Goal: Obtain resource: Download file/media

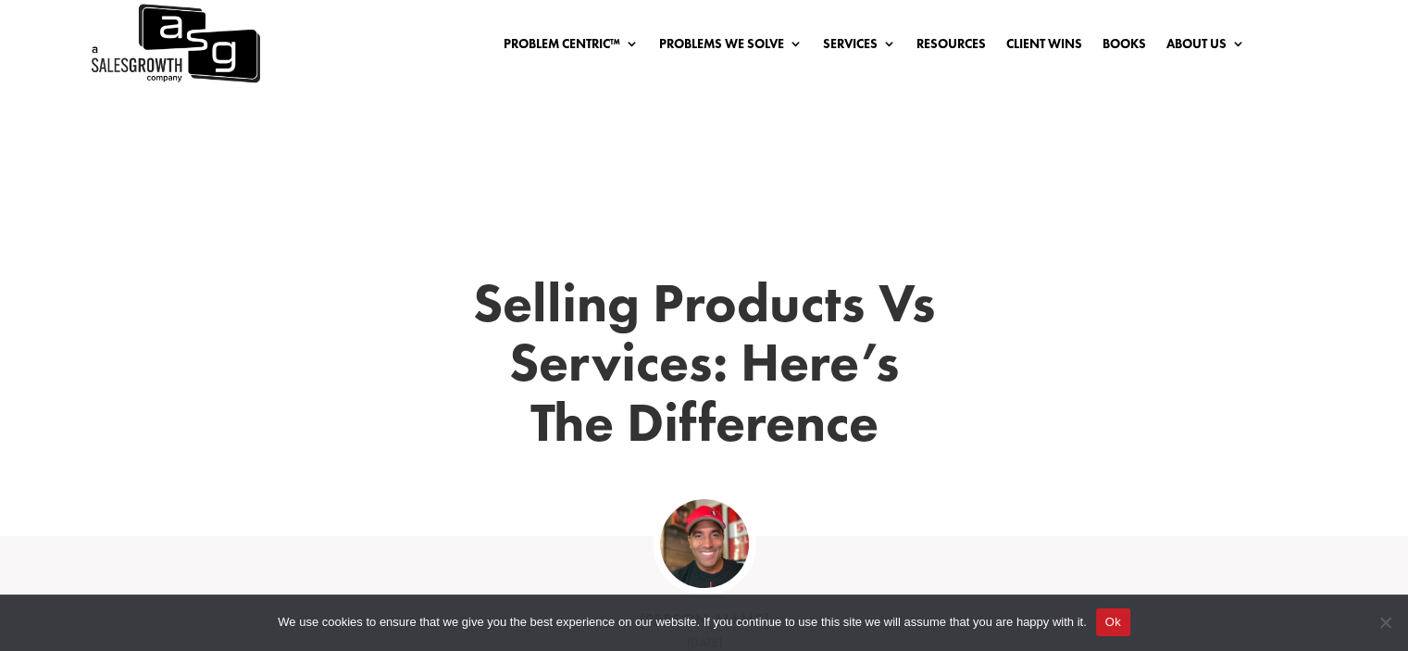
scroll to position [556, 0]
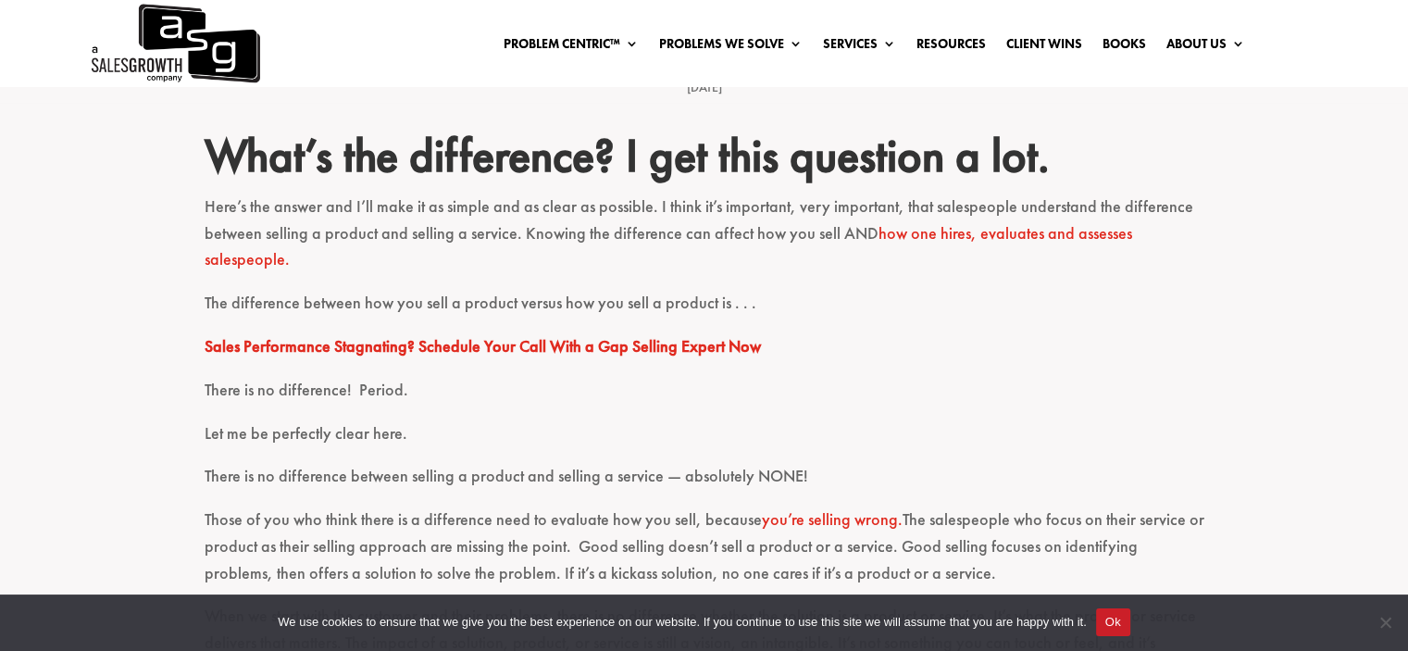
click at [1118, 625] on button "Ok" at bounding box center [1113, 622] width 34 height 28
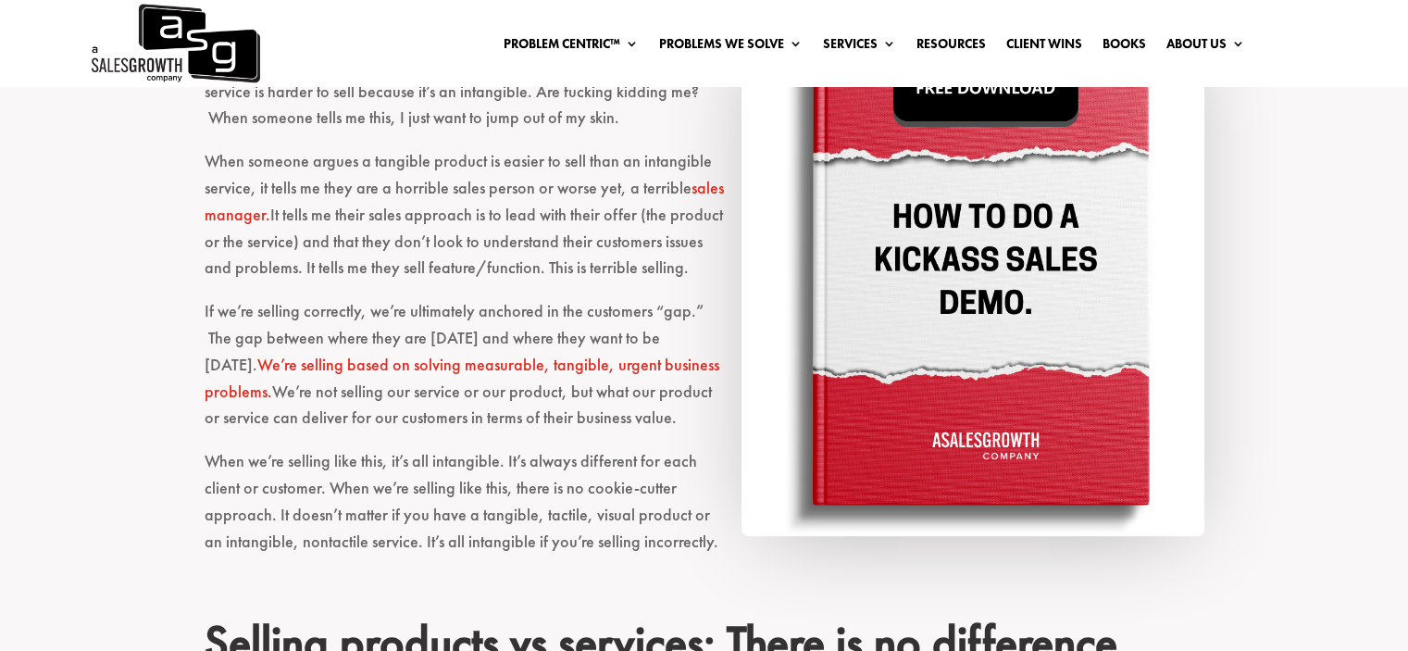
scroll to position [1111, 0]
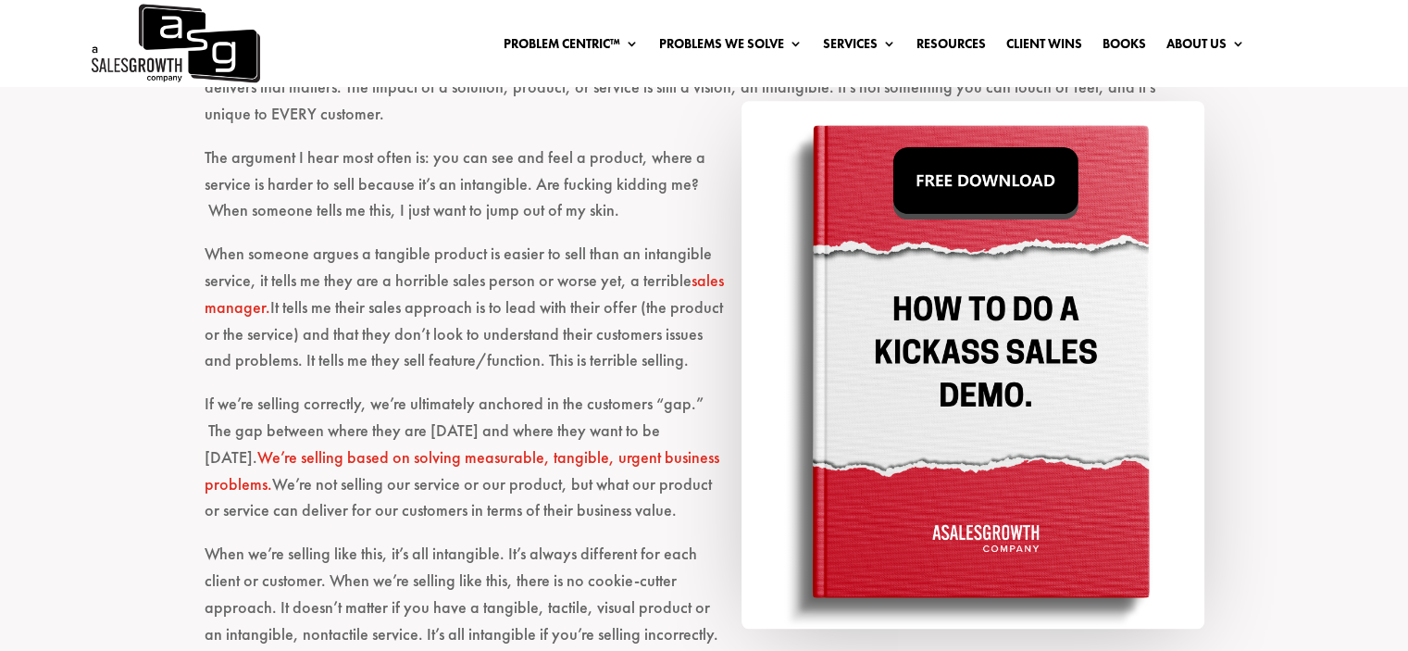
click at [974, 177] on img at bounding box center [973, 365] width 463 height 528
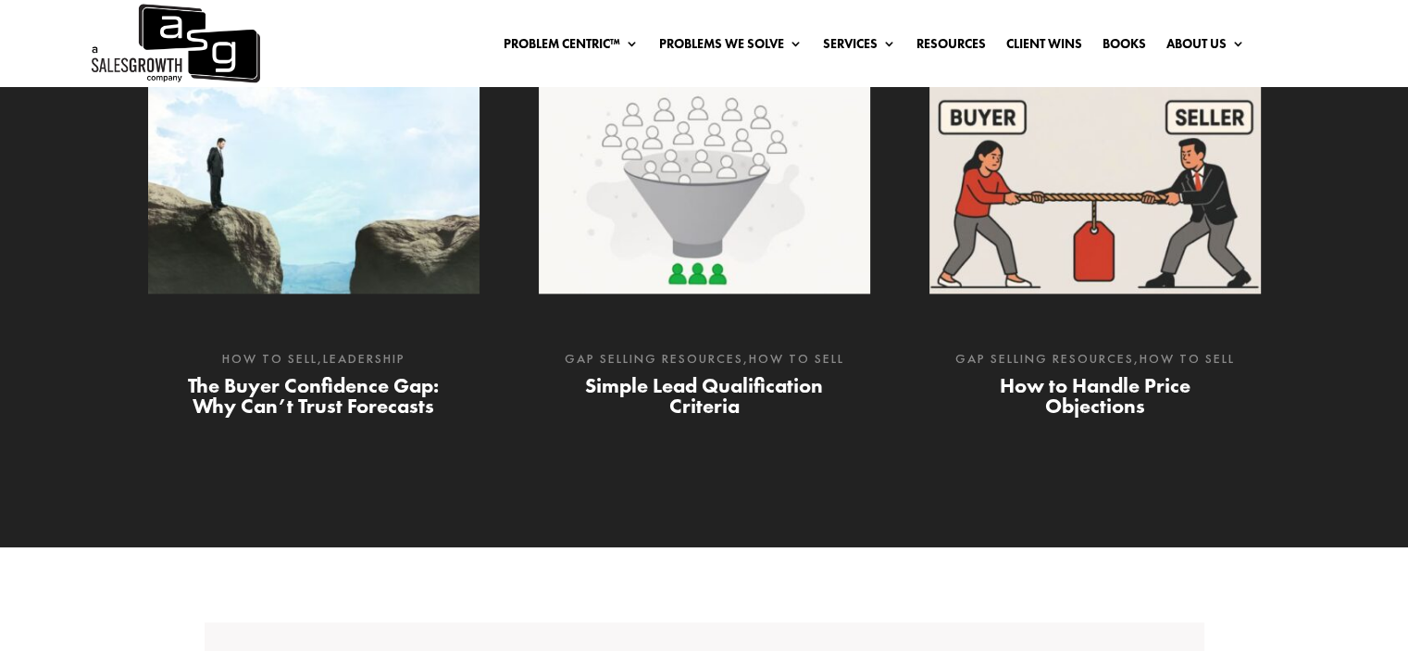
scroll to position [2130, 0]
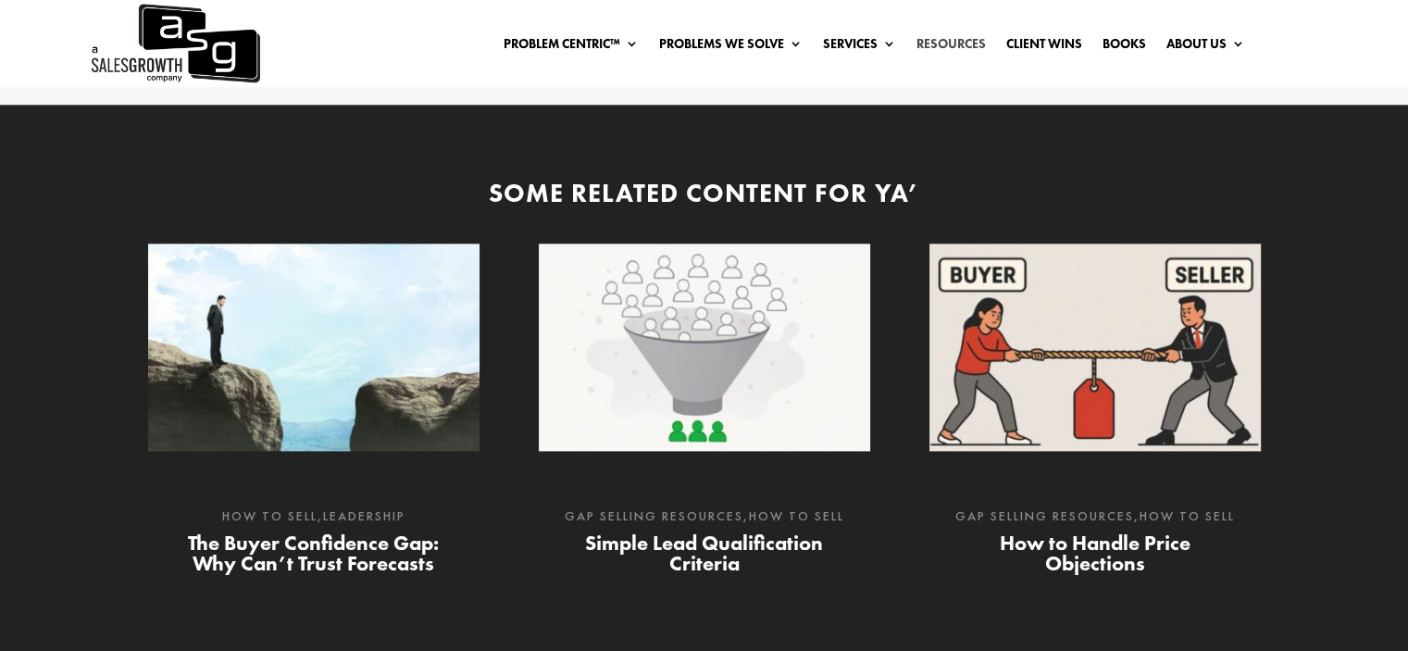
click at [961, 44] on link "Resources" at bounding box center [951, 47] width 69 height 20
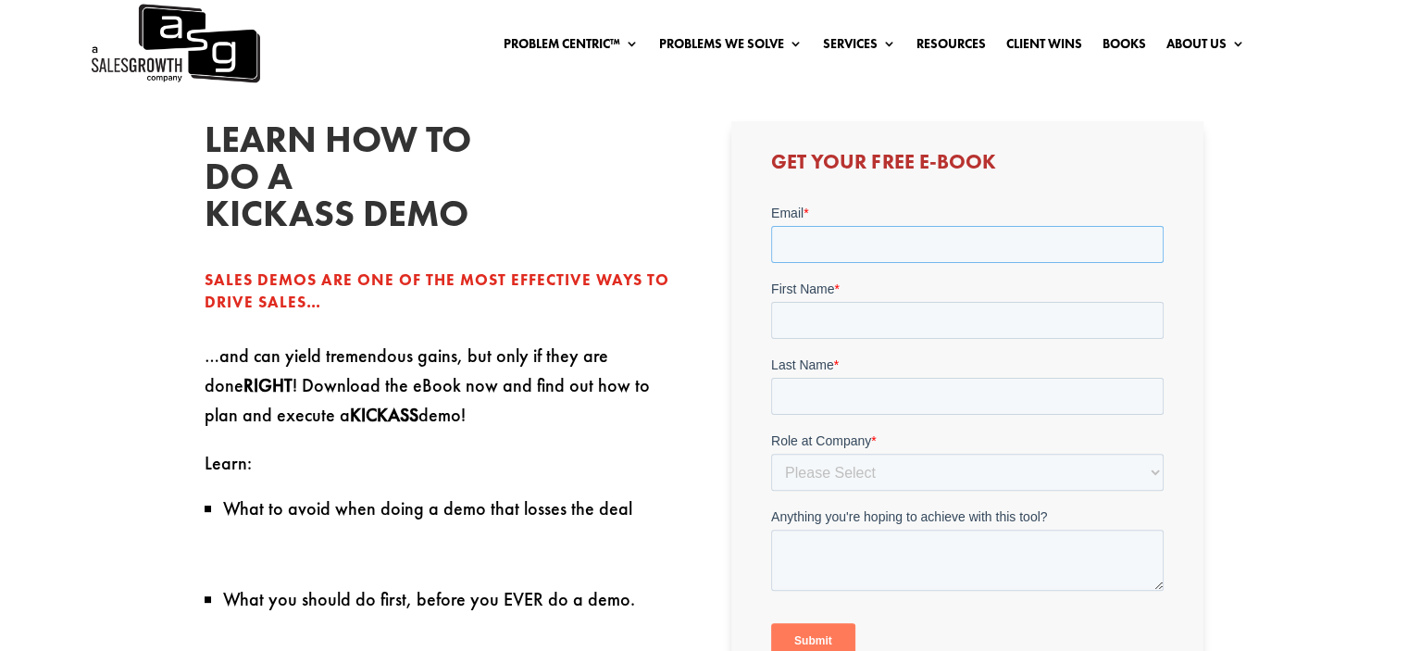
click at [789, 237] on input "Email *" at bounding box center [967, 244] width 393 height 37
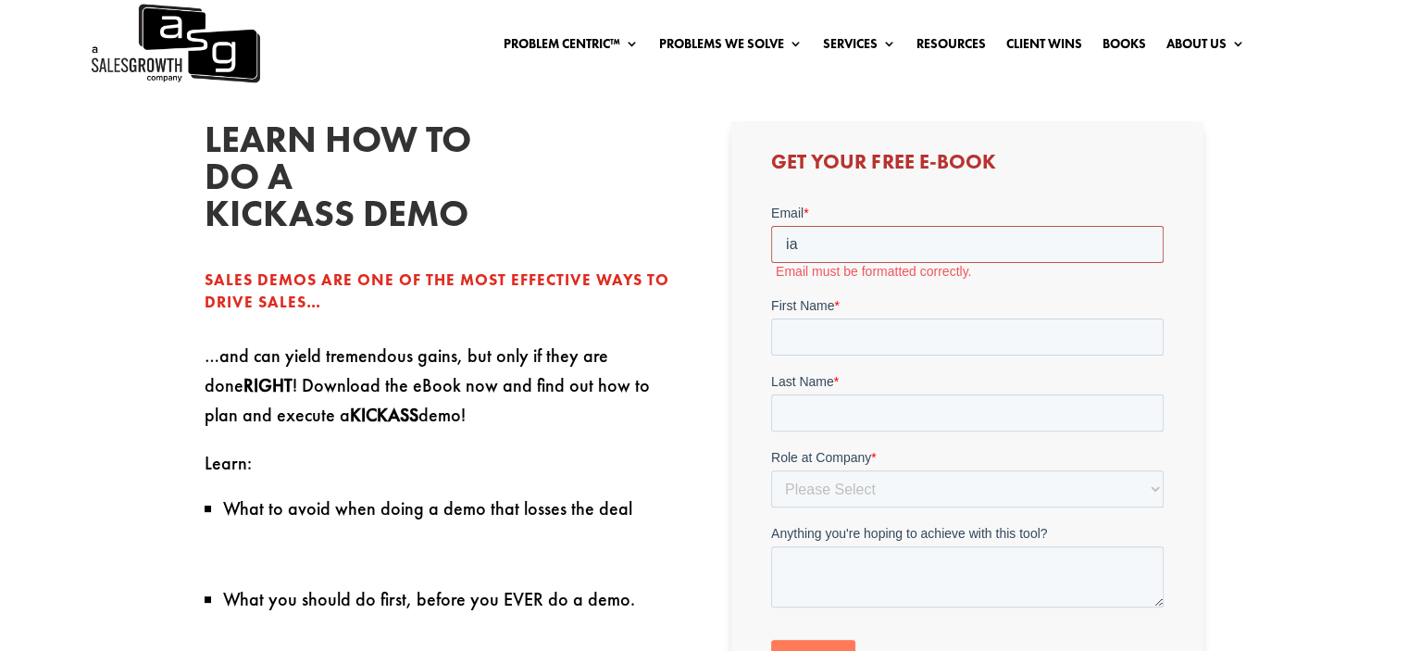
type input "iamaileenb@gmail.com"
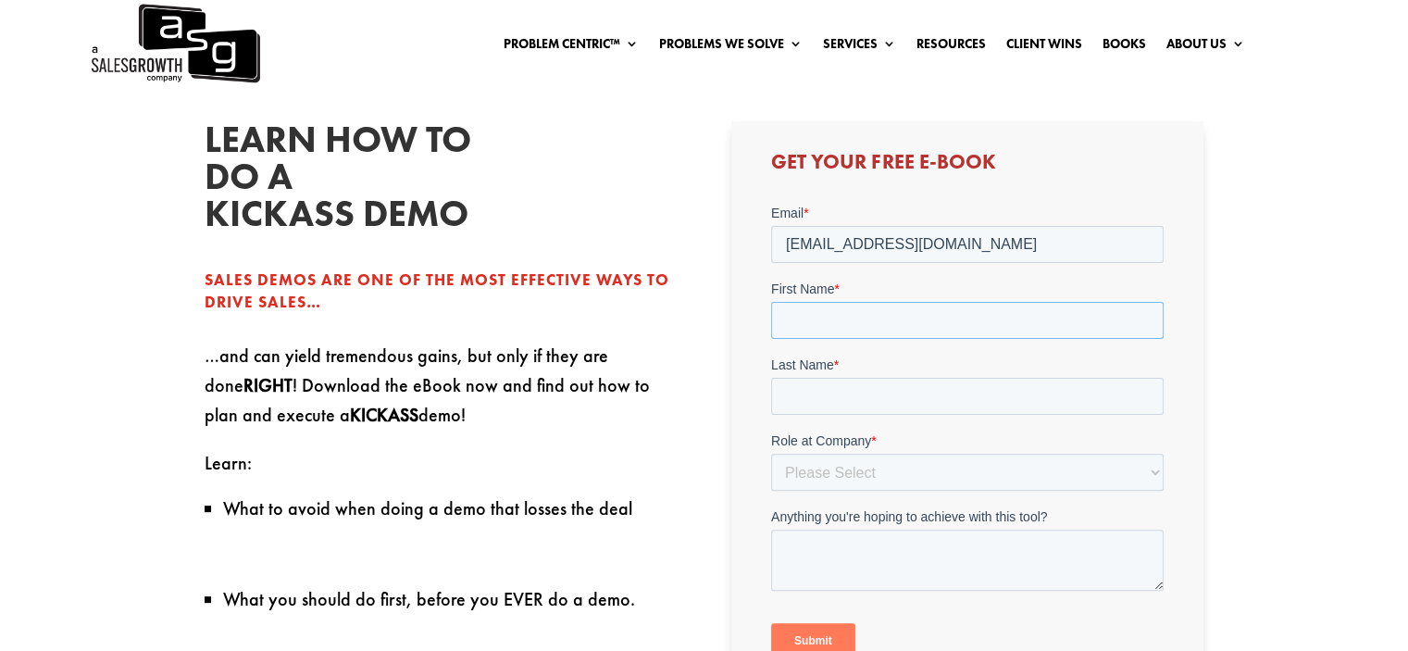
click at [862, 321] on input "First Name *" at bounding box center [967, 320] width 393 height 37
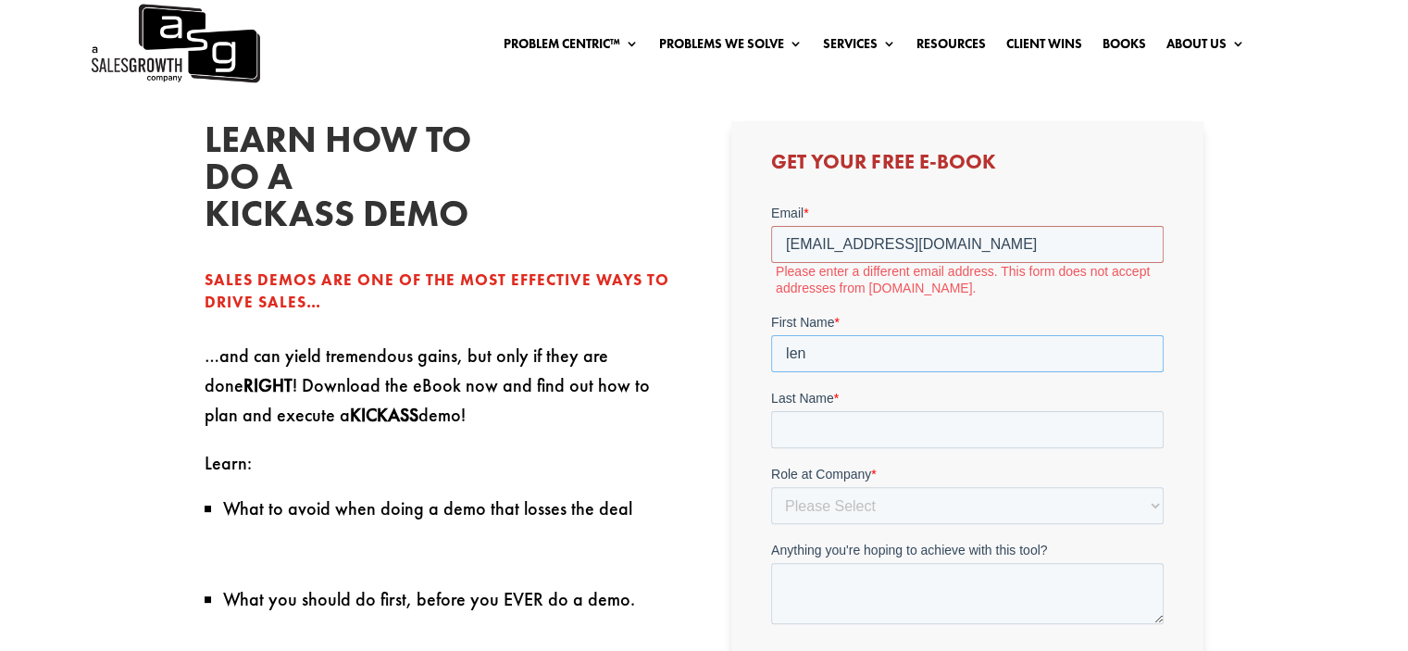
type input "len"
click at [809, 425] on input "Last Name *" at bounding box center [967, 429] width 393 height 37
type input "cccc"
click at [924, 243] on input "iamaileenb@gmail.com" at bounding box center [967, 244] width 393 height 37
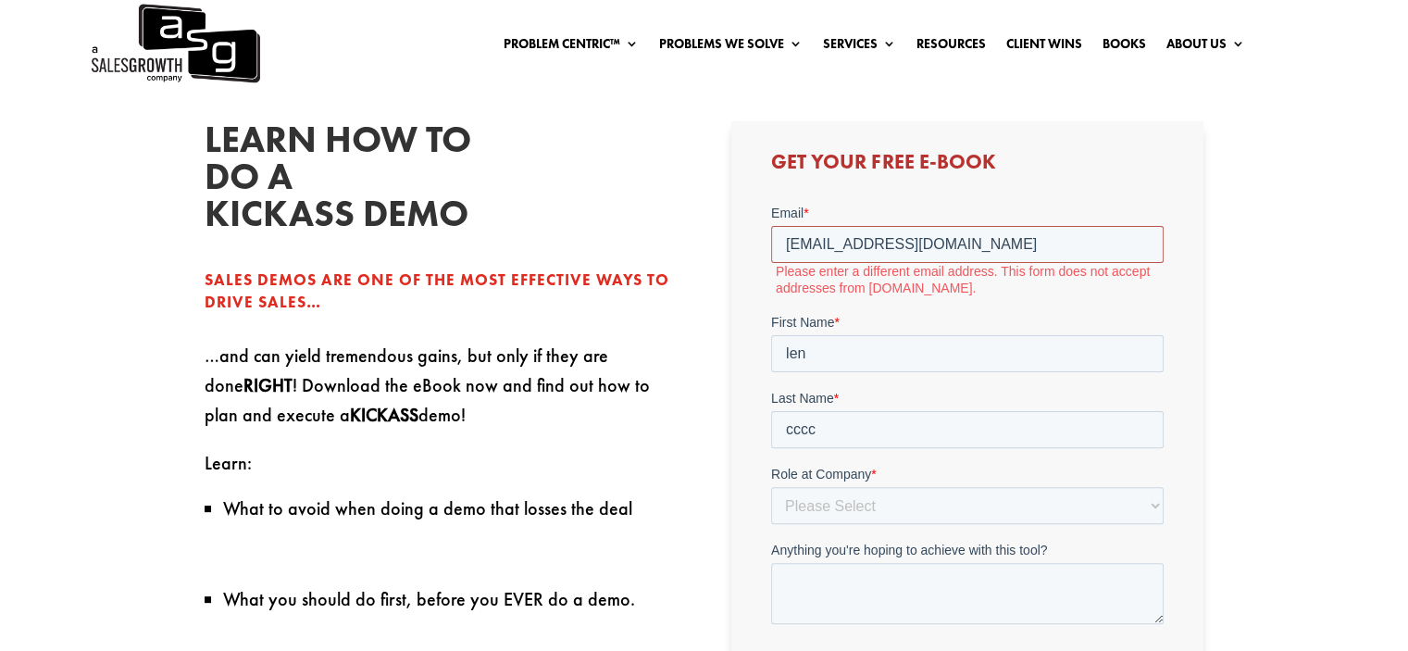
click at [924, 243] on input "iamaileenb@gmail.com" at bounding box center [967, 244] width 393 height 37
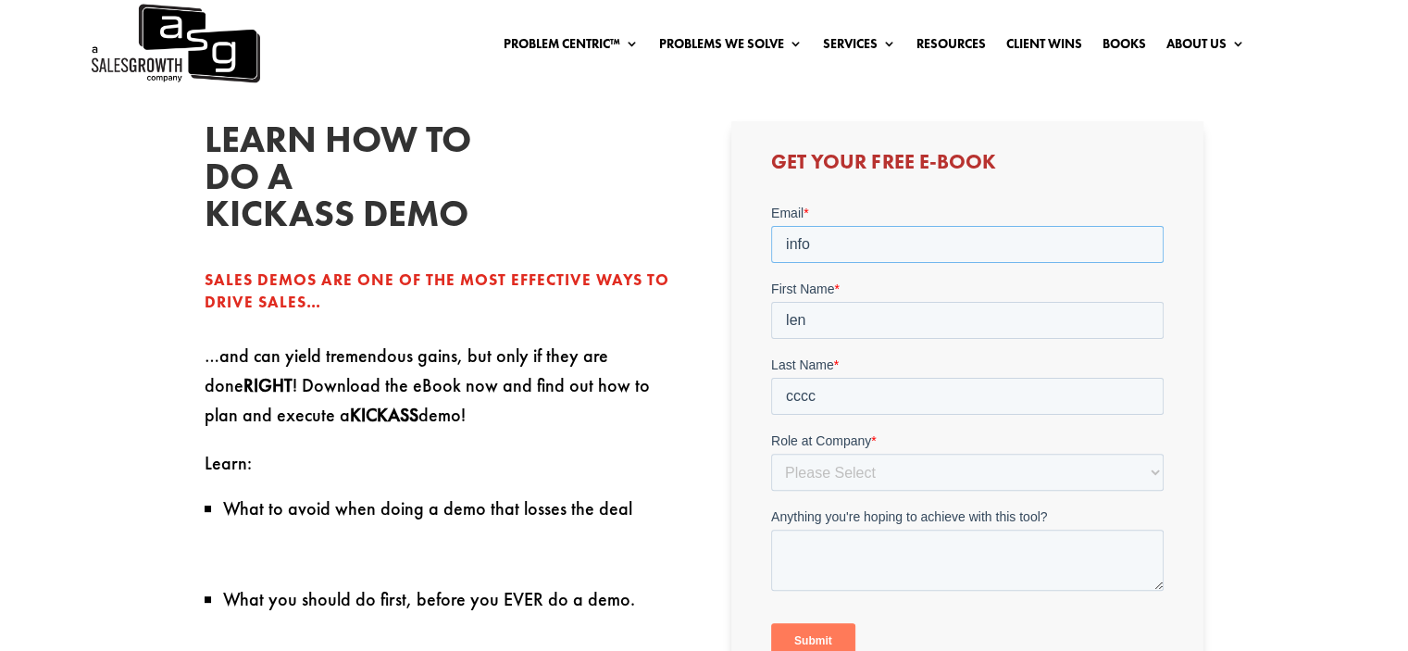
type input "info@ezsourcinggroup.com"
click at [854, 454] on div "Please Select C-Level (CRO, CSO, etc) Senior Leadership (VP of Sales, VP of Ena…" at bounding box center [967, 472] width 393 height 37
click at [850, 475] on select "Please Select C-Level (CRO, CSO, etc) Senior Leadership (VP of Sales, VP of Ena…" at bounding box center [967, 472] width 393 height 37
select select "C-Level (CRO, CSO, etc)"
click at [771, 454] on select "Please Select C-Level (CRO, CSO, etc) Senior Leadership (VP of Sales, VP of Ena…" at bounding box center [967, 472] width 393 height 37
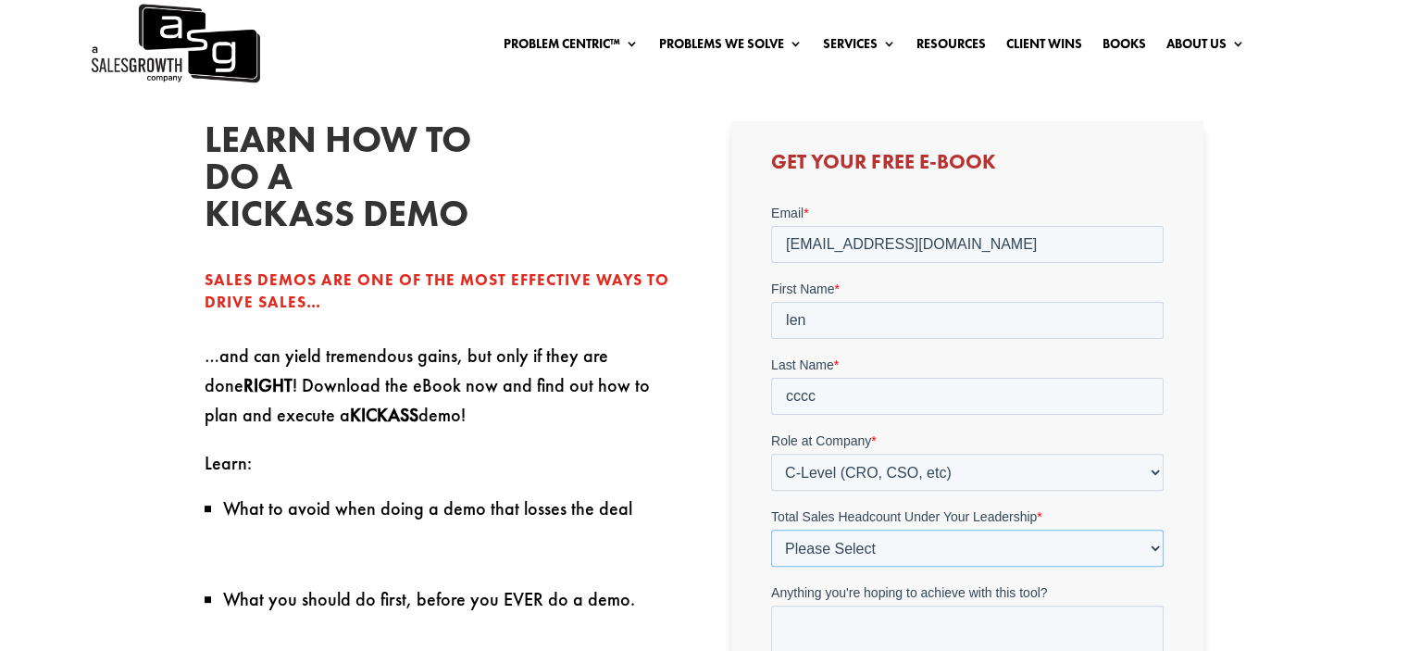
click at [843, 564] on select "Please Select Just Me 1-9 10-19 20-49 50-99 100+" at bounding box center [967, 548] width 393 height 37
select select "100+"
click at [771, 530] on select "Please Select Just Me 1-9 10-19 20-49 50-99 100+" at bounding box center [967, 548] width 393 height 37
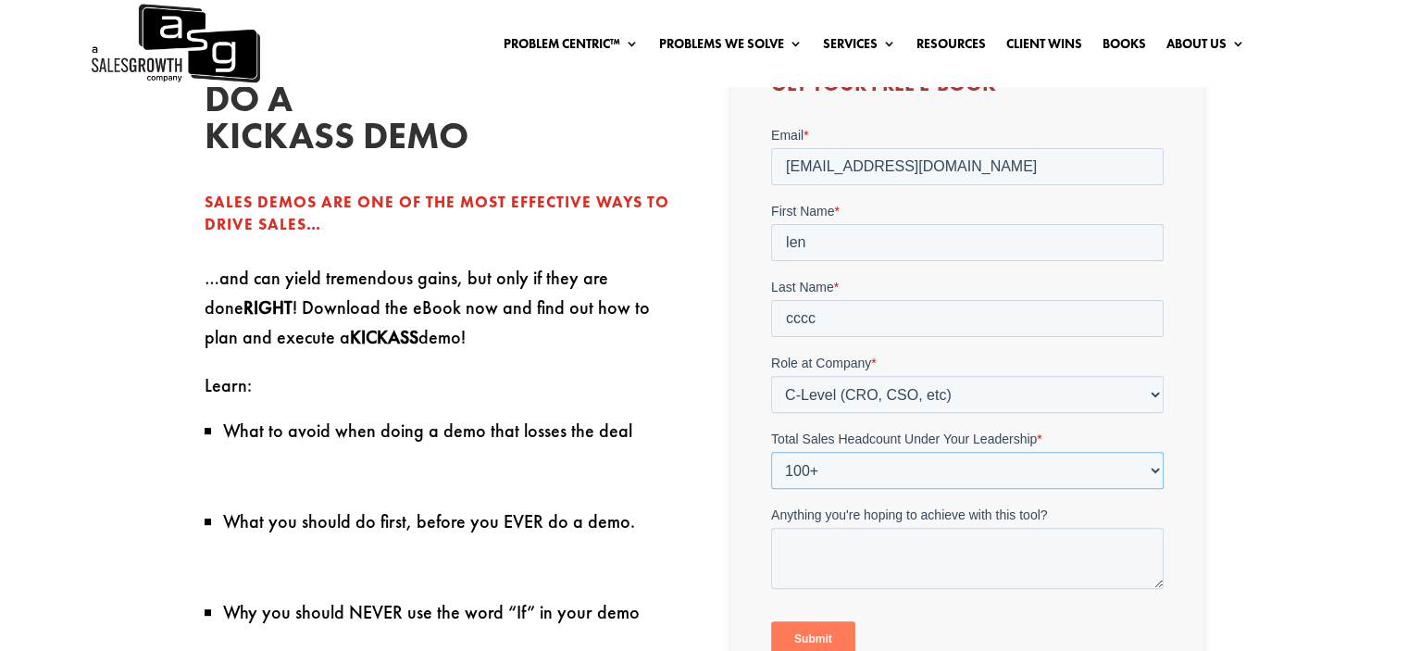
scroll to position [648, 0]
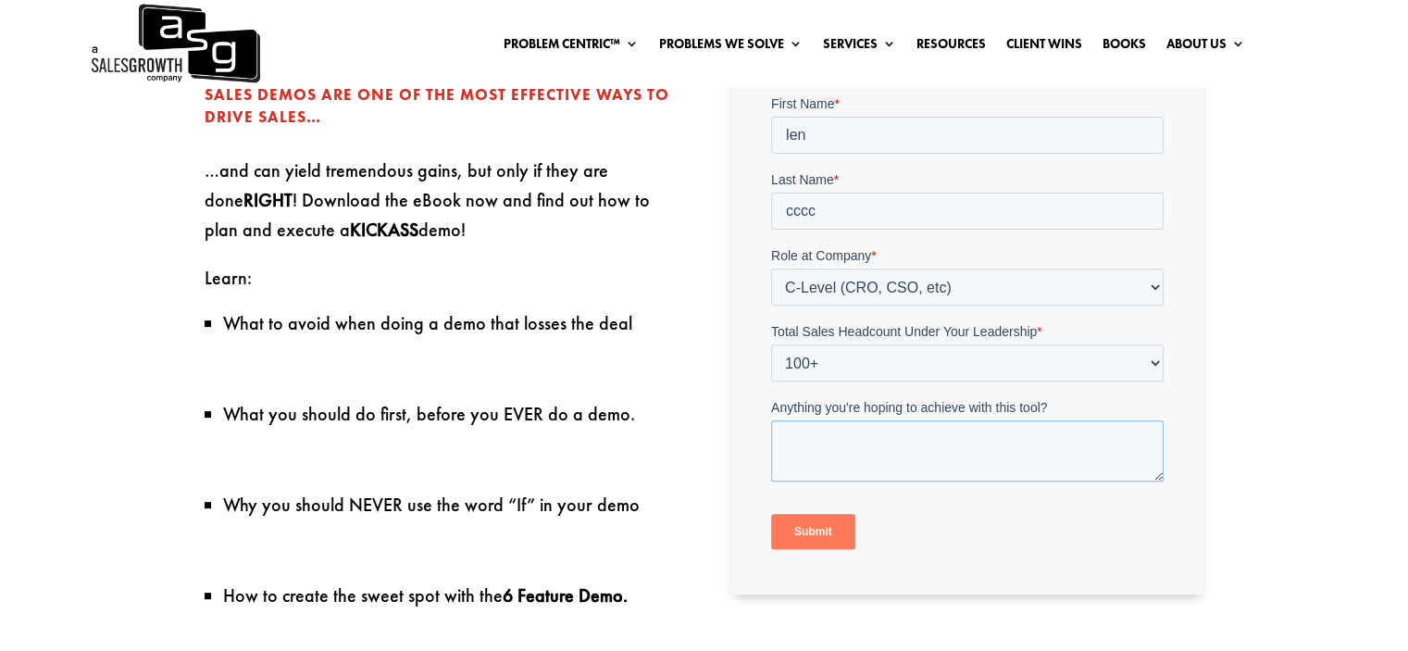
click at [872, 450] on textarea "Anything you're hoping to achieve with this tool?" at bounding box center [967, 450] width 393 height 61
type textarea "ss"
click at [784, 526] on input "Submit" at bounding box center [813, 531] width 84 height 35
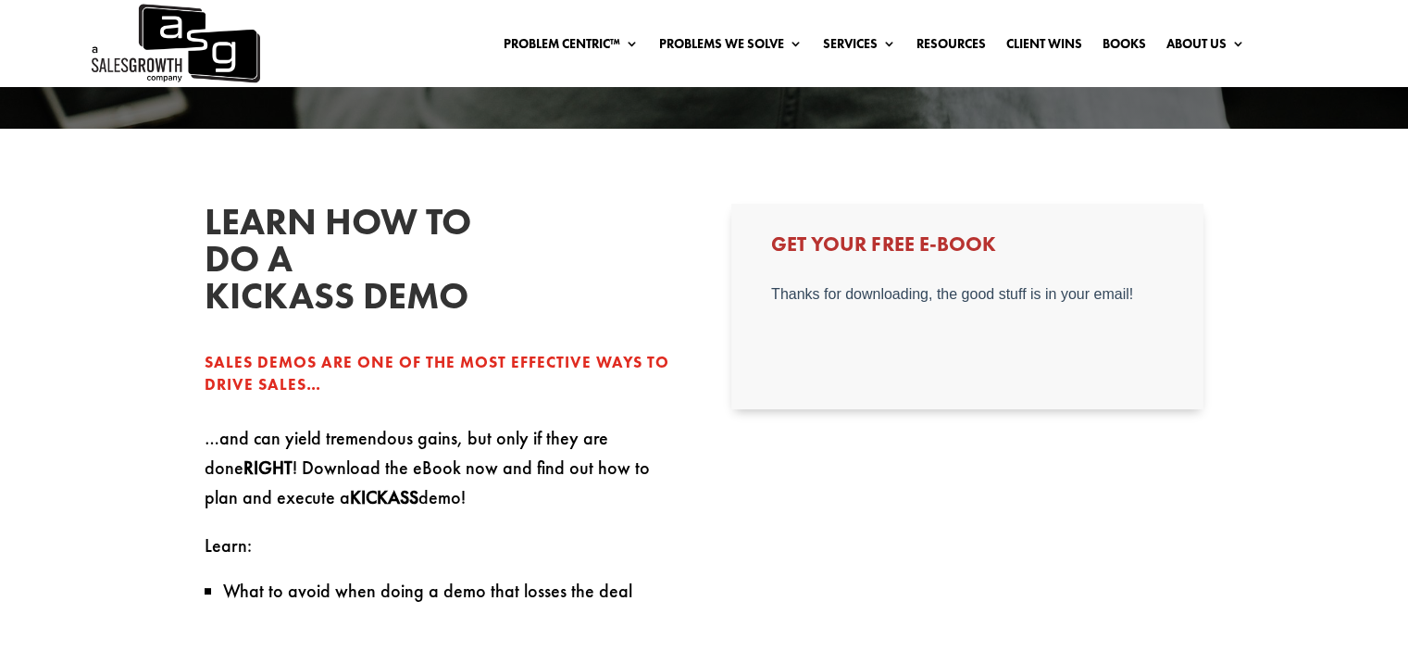
scroll to position [185, 0]
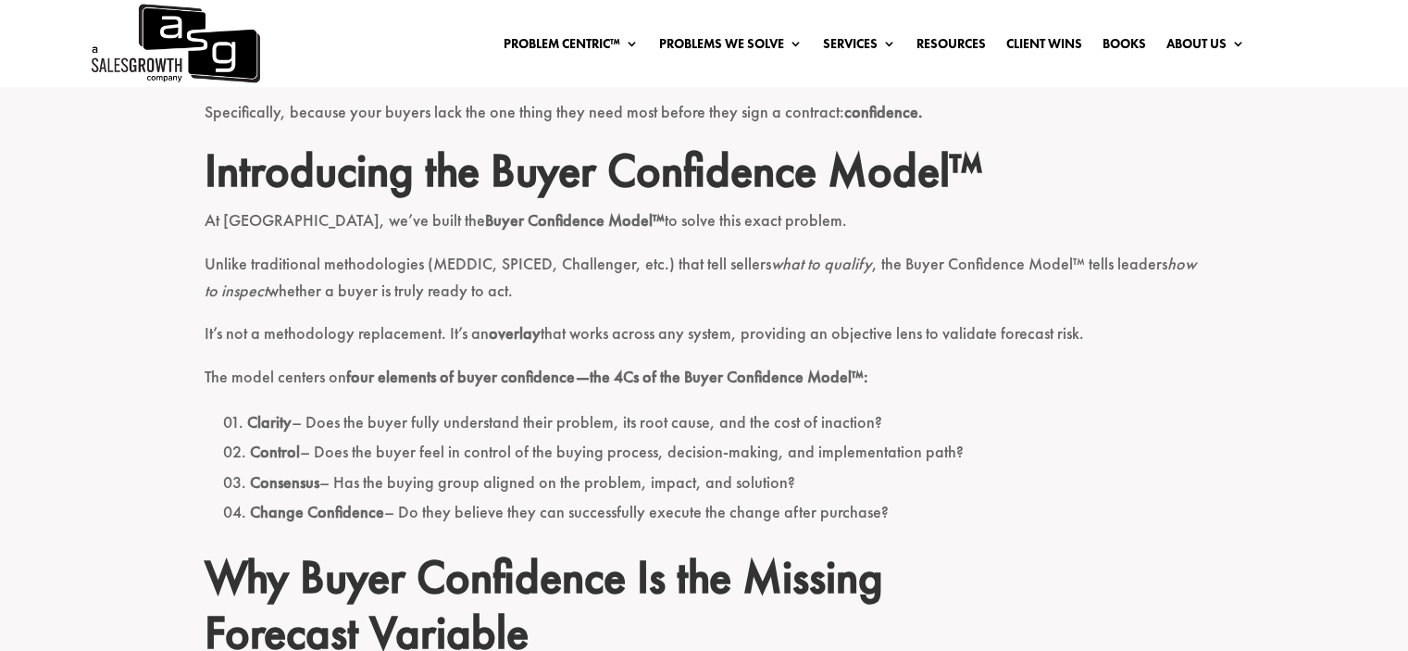
scroll to position [926, 0]
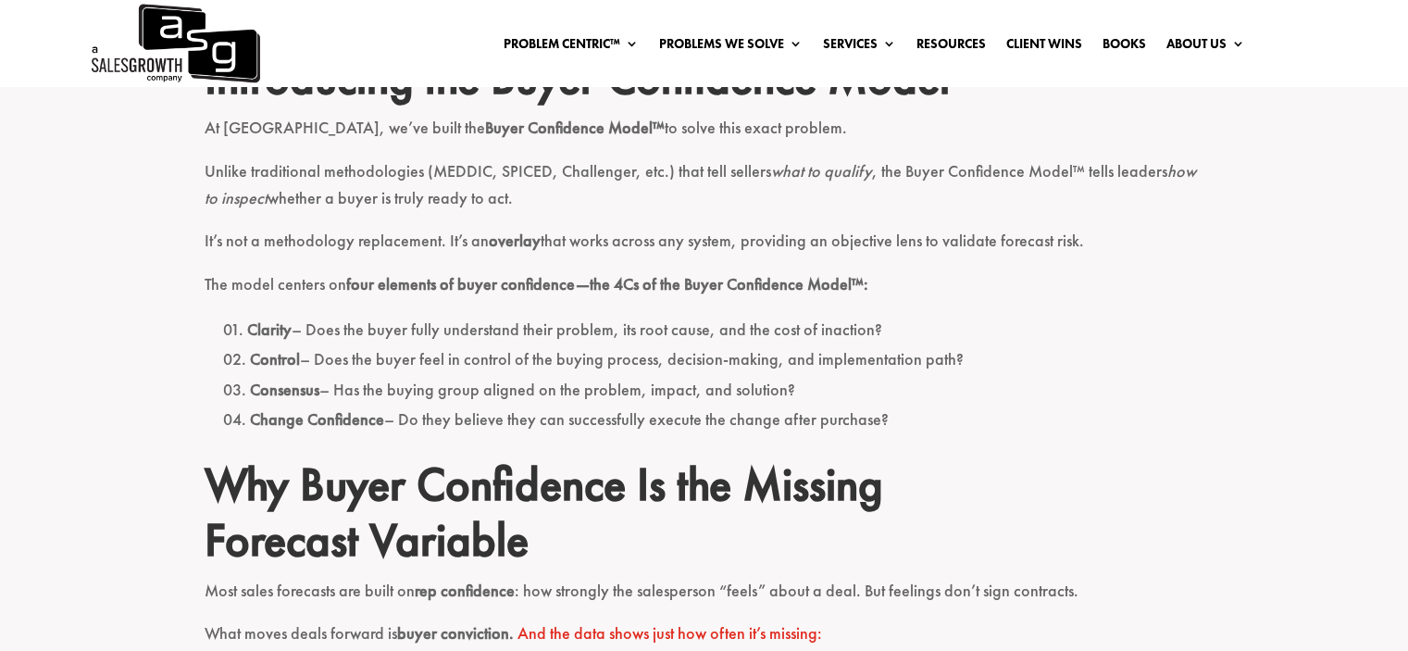
drag, startPoint x: 207, startPoint y: 276, endPoint x: 958, endPoint y: 440, distance: 768.6
copy div "he model centers on four elements of buyer confidence—the 4Cs of the Buyer Conf…"
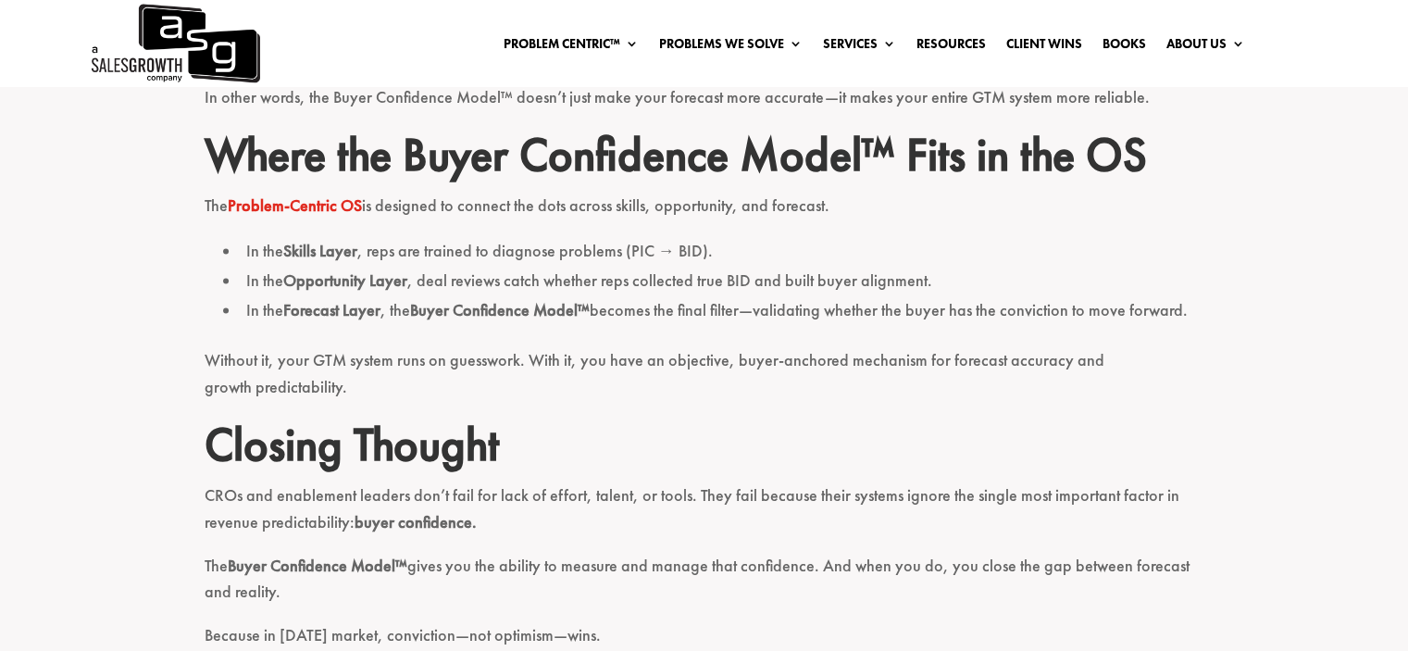
scroll to position [2685, 0]
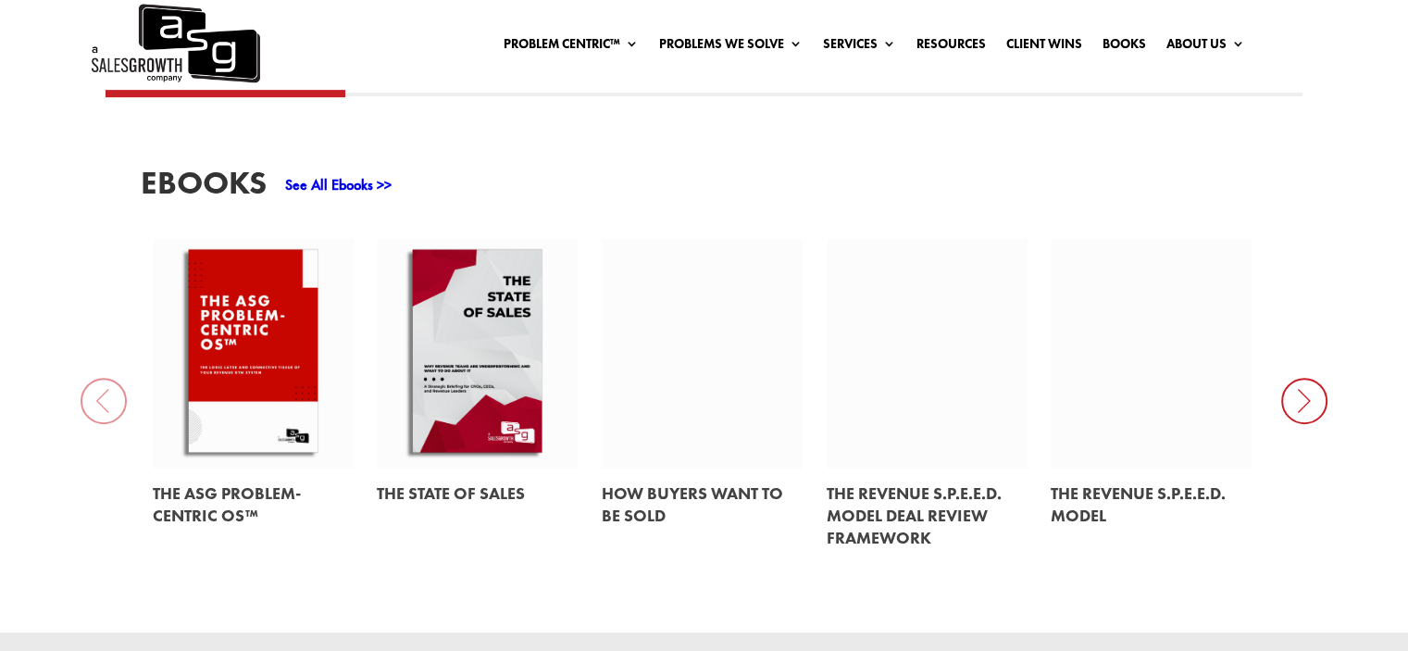
scroll to position [833, 0]
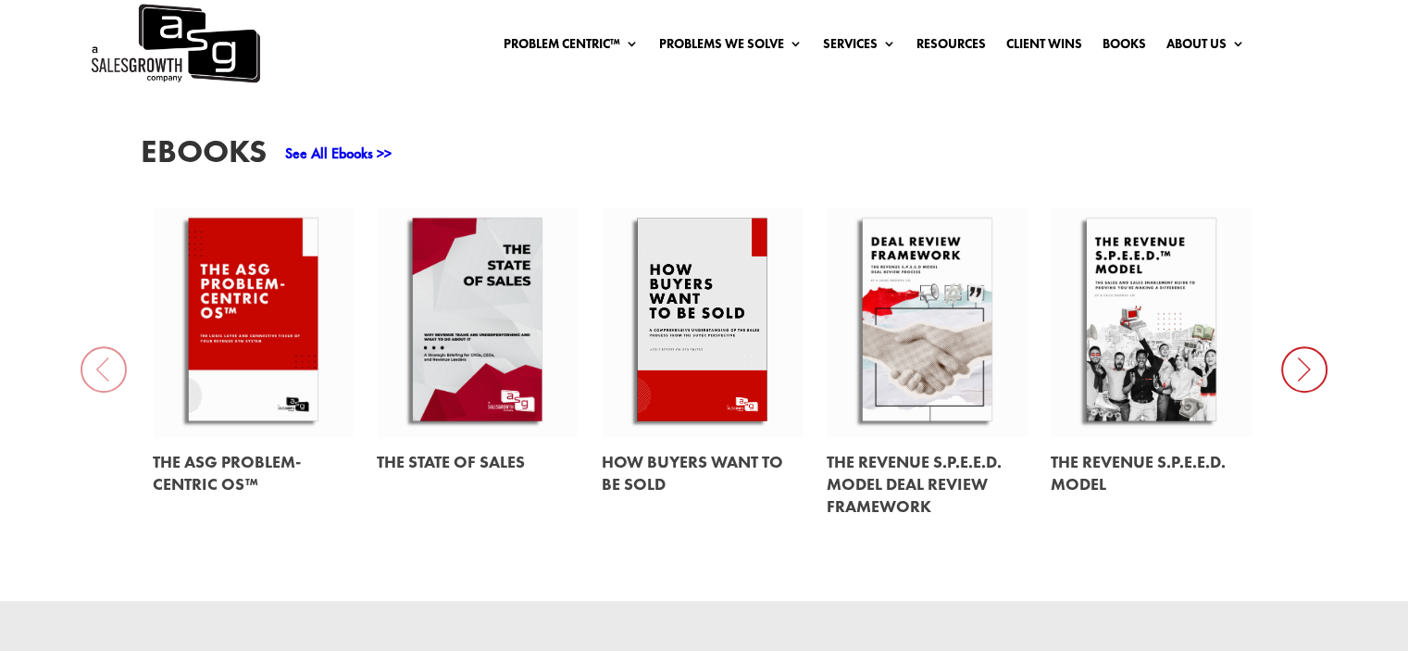
click at [1278, 351] on div "EBooks See All Ebooks >> The ASG Problem-Centric OS™ The State of Sales How Buy…" at bounding box center [704, 333] width 1408 height 537
click at [1307, 368] on icon at bounding box center [1305, 369] width 46 height 46
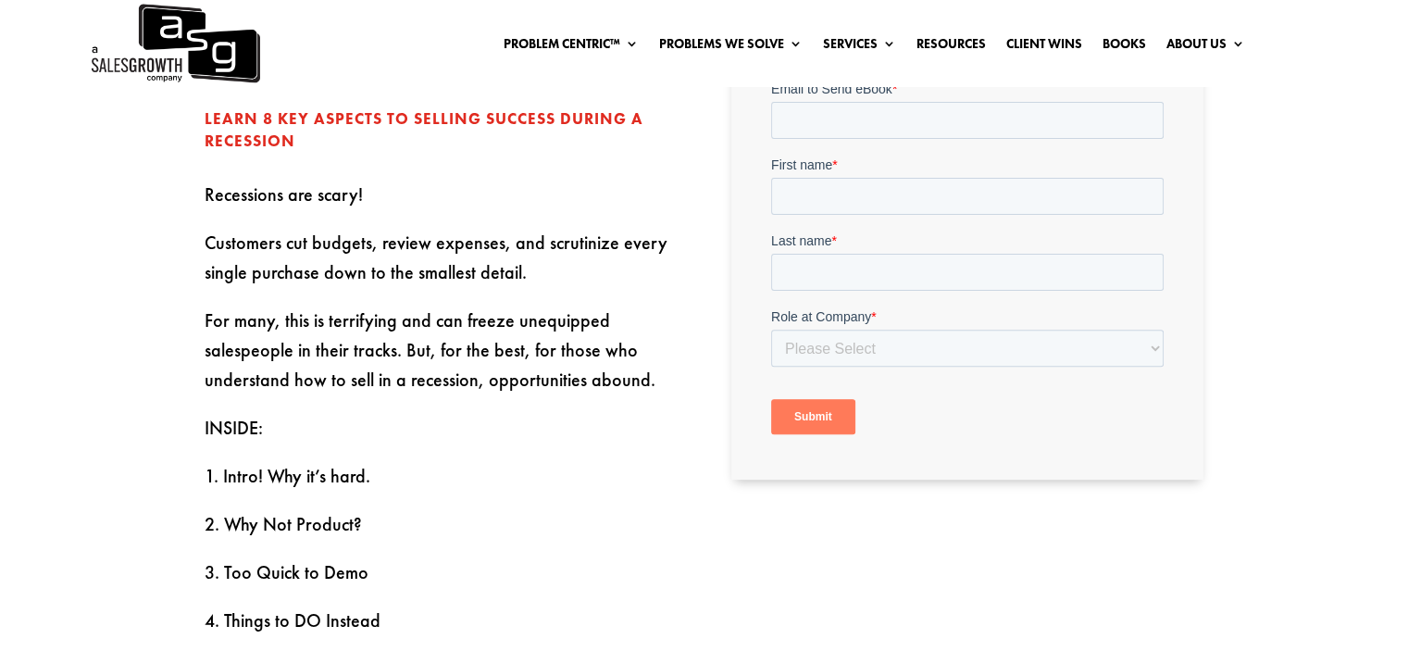
scroll to position [556, 0]
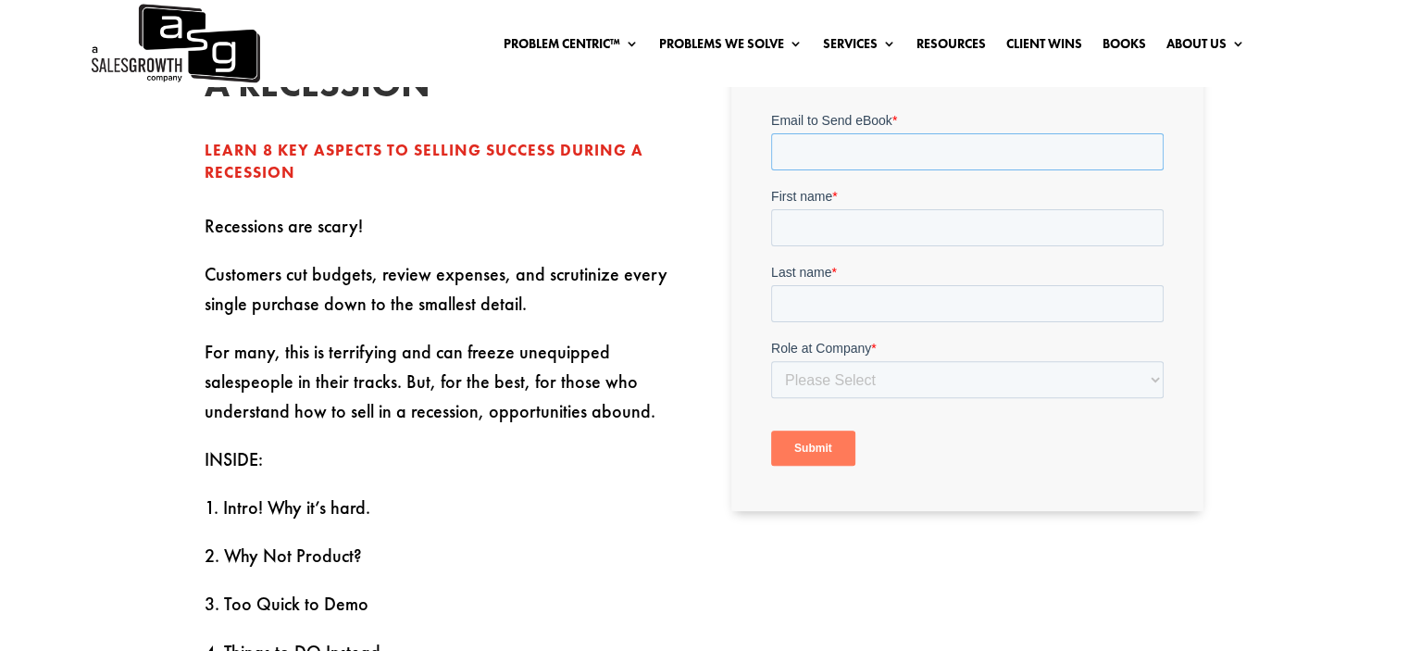
click at [861, 147] on input "Email to Send eBook *" at bounding box center [967, 151] width 393 height 37
click at [846, 153] on input "Email to Send eBook *" at bounding box center [967, 151] width 393 height 37
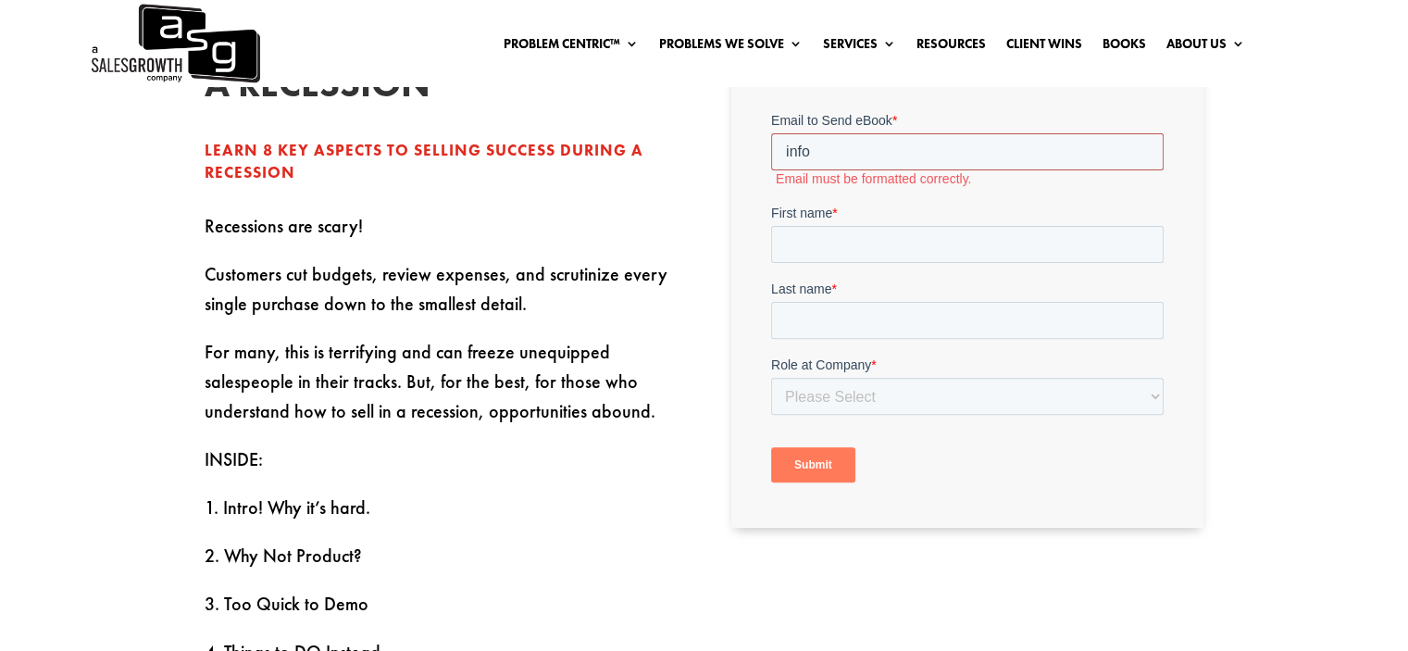
type input "info@ezsourcinggroup.com"
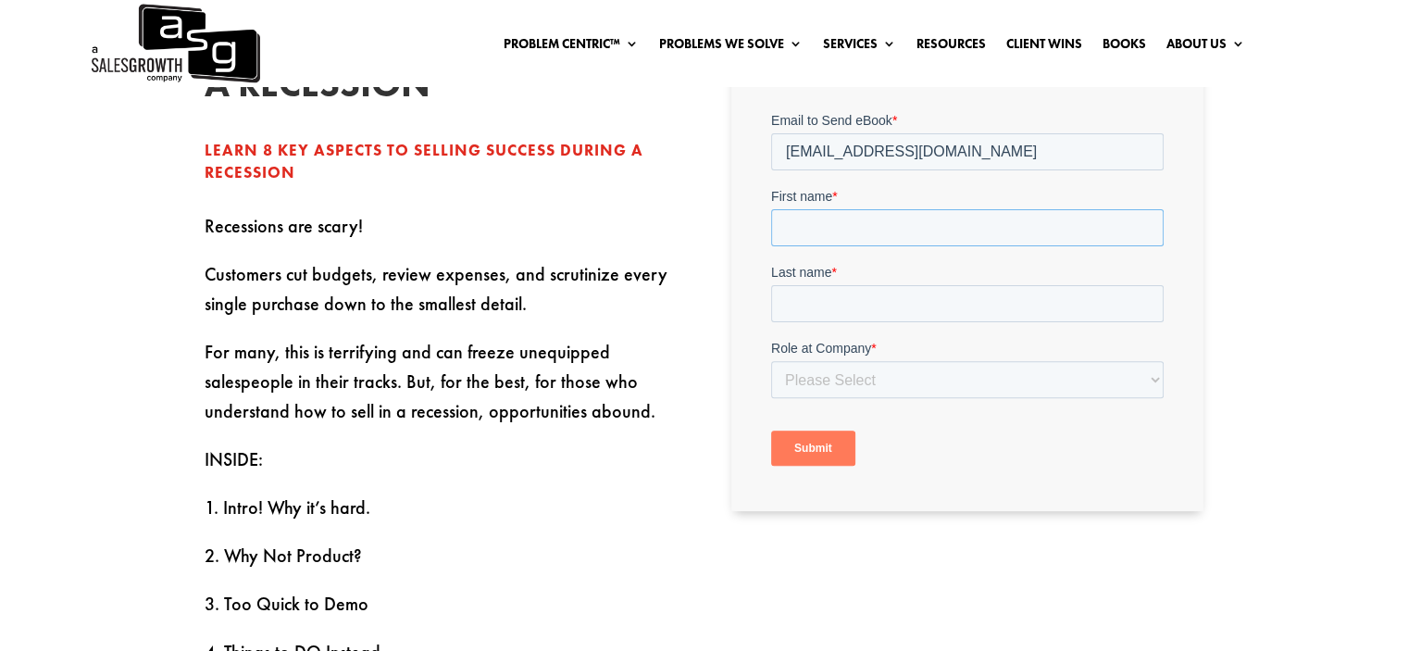
click at [935, 228] on input "First name *" at bounding box center [967, 227] width 393 height 37
type input "cde"
click at [857, 290] on input "Last name *" at bounding box center [967, 303] width 393 height 37
type input "de"
click at [829, 382] on select "Please Select C-Level (CRO, CSO, etc) Senior Leadership (VP of Sales, VP of Ena…" at bounding box center [967, 379] width 393 height 37
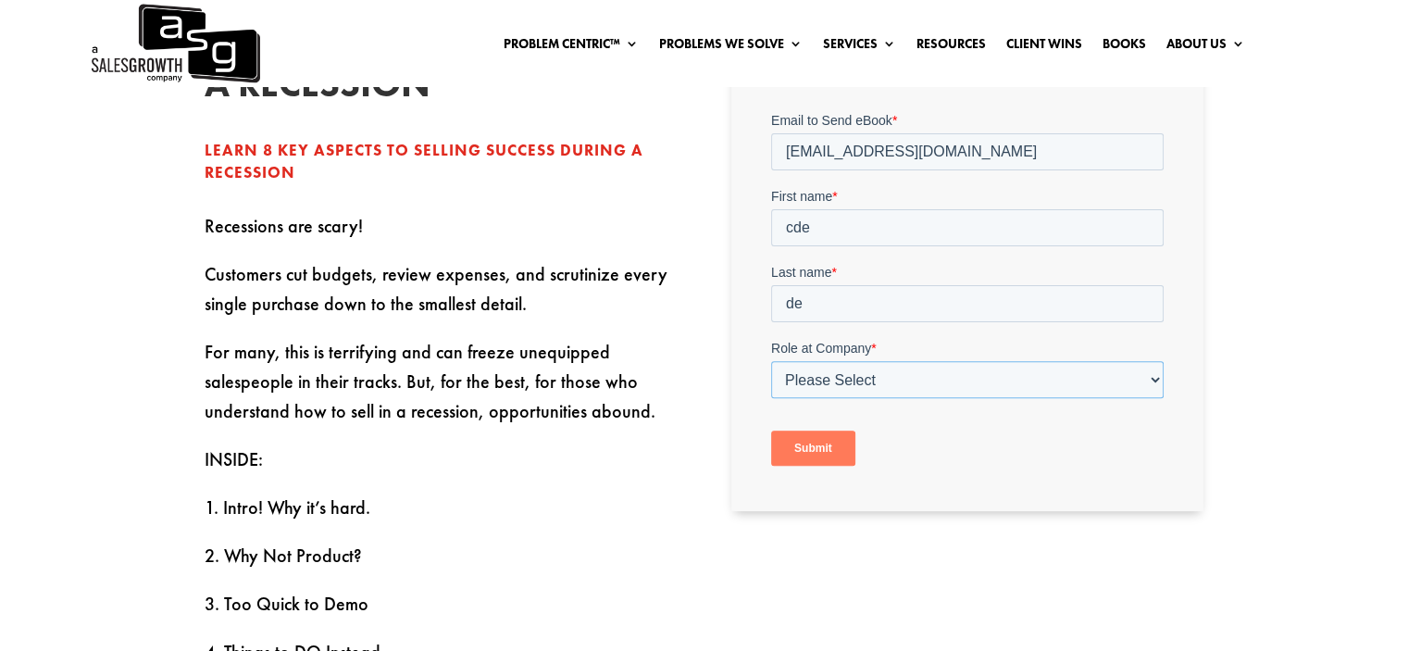
select select "C-Level (CRO, CSO, etc)"
click at [771, 361] on select "Please Select C-Level (CRO, CSO, etc) Senior Leadership (VP of Sales, VP of Ena…" at bounding box center [967, 379] width 393 height 37
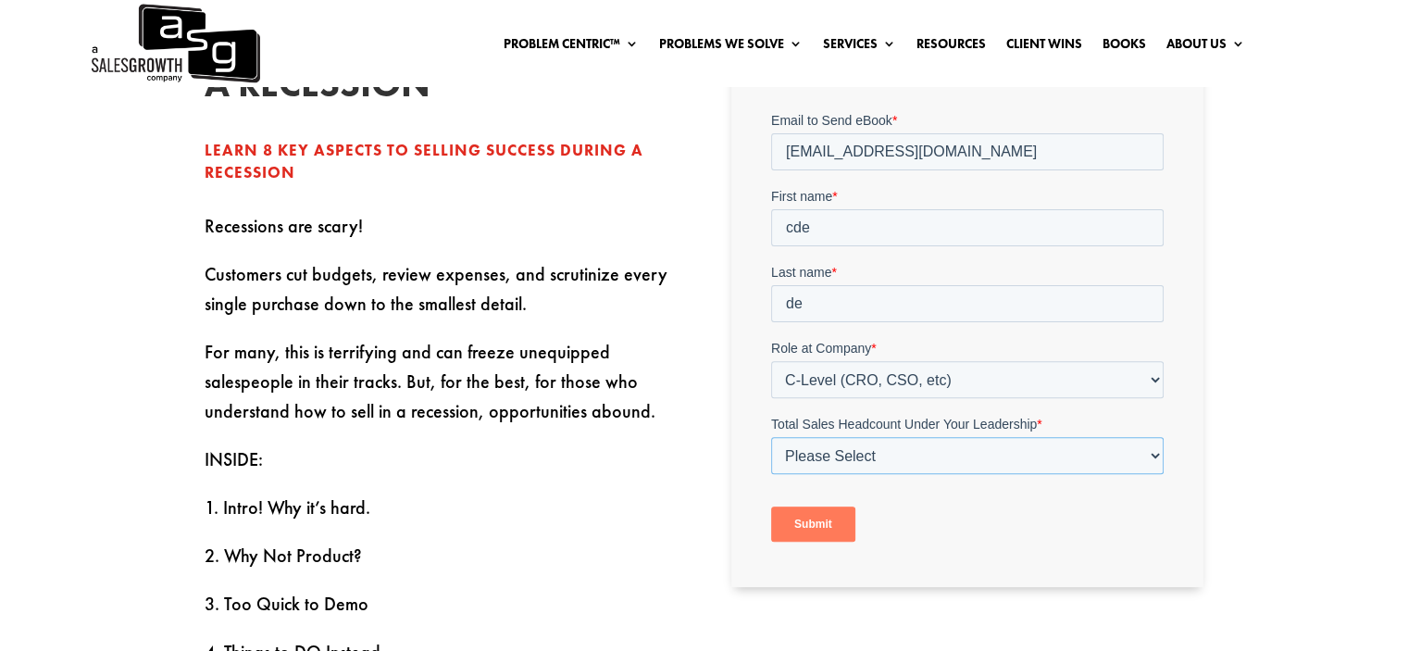
click at [814, 463] on select "Please Select Just Me 1-9 10-19 20-49 50-99 100+" at bounding box center [967, 455] width 393 height 37
select select "Just Me"
click at [771, 437] on select "Please Select Just Me 1-9 10-19 20-49 50-99 100+" at bounding box center [967, 455] width 393 height 37
click at [809, 520] on input "Submit" at bounding box center [813, 524] width 84 height 35
